Goal: Task Accomplishment & Management: Complete application form

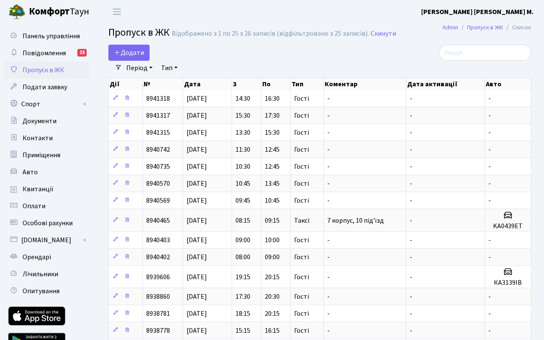
select select "25"
click at [133, 56] on span "Додати" at bounding box center [129, 52] width 30 height 9
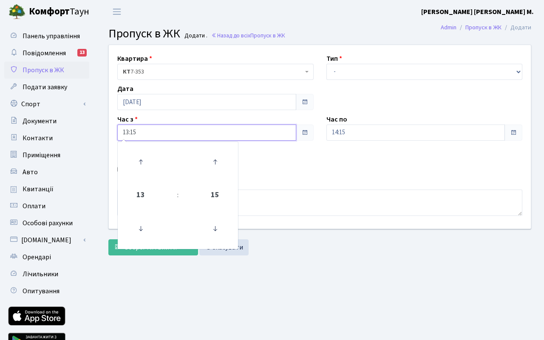
click at [154, 131] on input "13:15" at bounding box center [206, 132] width 179 height 16
click at [143, 167] on icon at bounding box center [140, 161] width 23 height 23
type input "14:15"
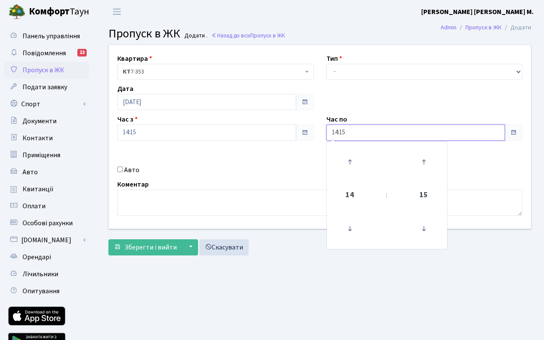
click at [373, 134] on input "14:15" at bounding box center [415, 132] width 179 height 16
click at [350, 162] on icon at bounding box center [349, 161] width 23 height 23
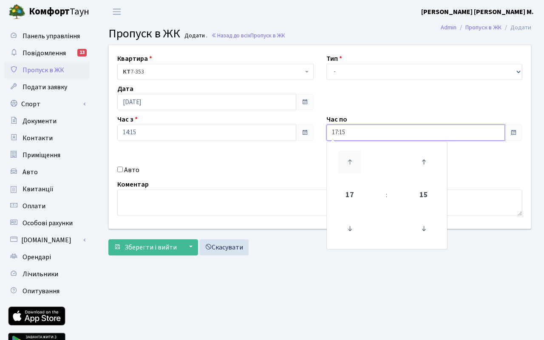
type input "18:15"
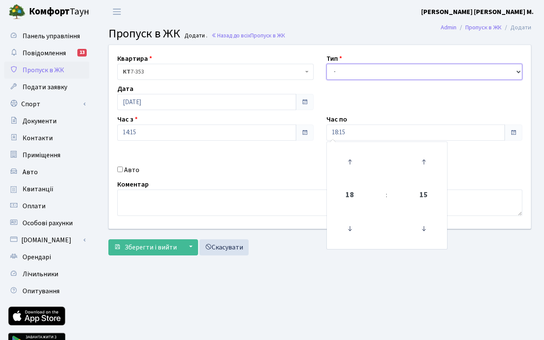
click at [353, 74] on select "- Доставка Таксі Гості Сервіс" at bounding box center [424, 72] width 196 height 16
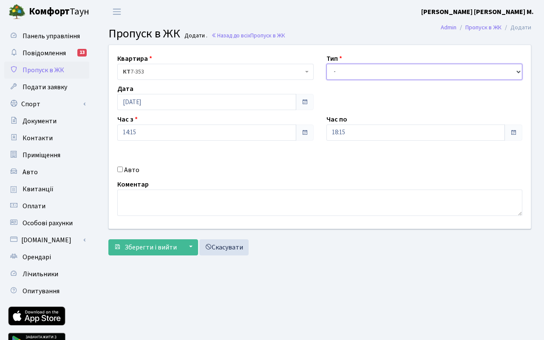
select select "3"
click at [326, 64] on select "- Доставка Таксі Гості Сервіс" at bounding box center [424, 72] width 196 height 16
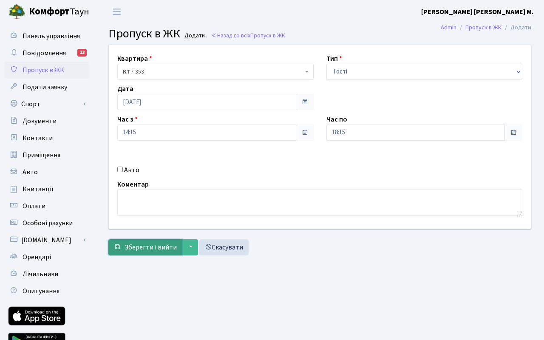
click at [148, 243] on span "Зберегти і вийти" at bounding box center [150, 247] width 52 height 9
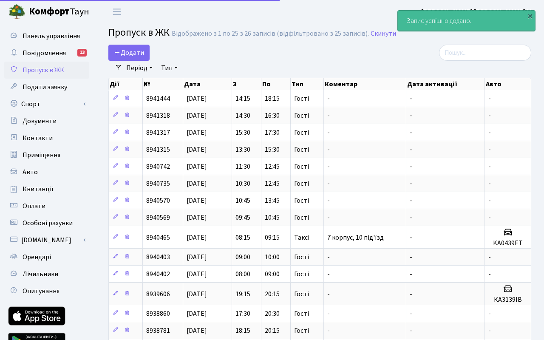
select select "25"
